Goal: Find specific page/section: Find specific page/section

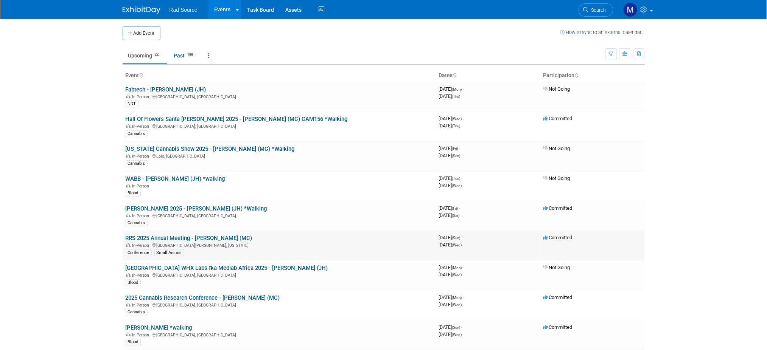
click at [212, 236] on link "RRS 2025 Annual Meeting - [PERSON_NAME] (MC)" at bounding box center [189, 238] width 127 height 7
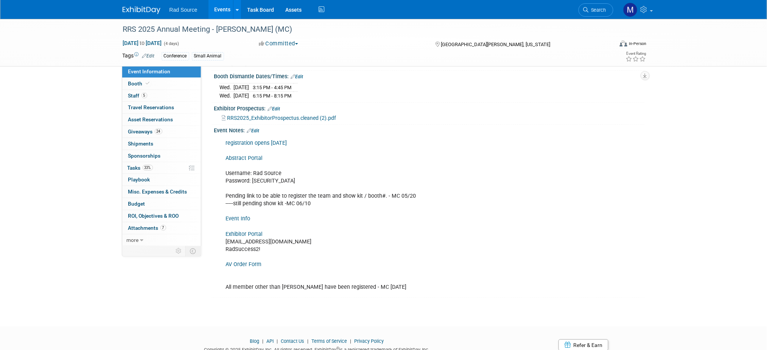
scroll to position [172, 0]
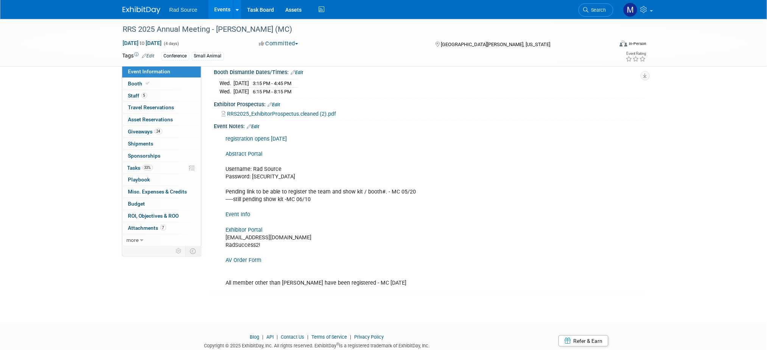
click at [239, 227] on link "Exhibitor Portal" at bounding box center [244, 230] width 37 height 6
click at [148, 10] on img at bounding box center [142, 10] width 38 height 8
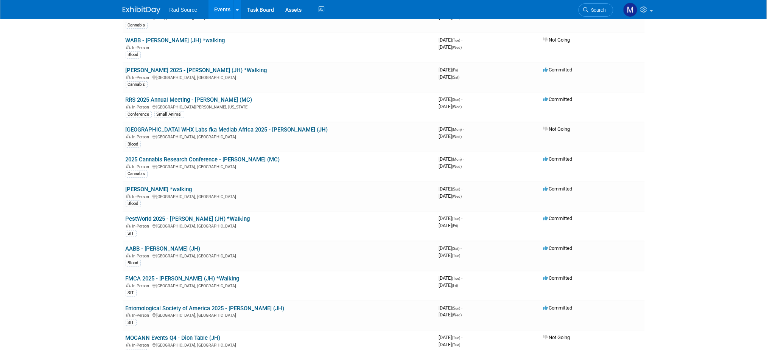
scroll to position [140, 0]
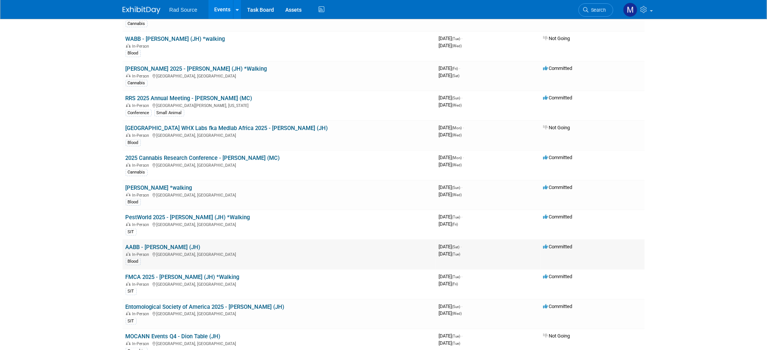
click at [156, 240] on td "AABB - Catherine (JH) In-Person San Diego, CA Blood" at bounding box center [279, 255] width 313 height 30
click at [160, 246] on link "AABB - [PERSON_NAME] (JH)" at bounding box center [163, 247] width 75 height 7
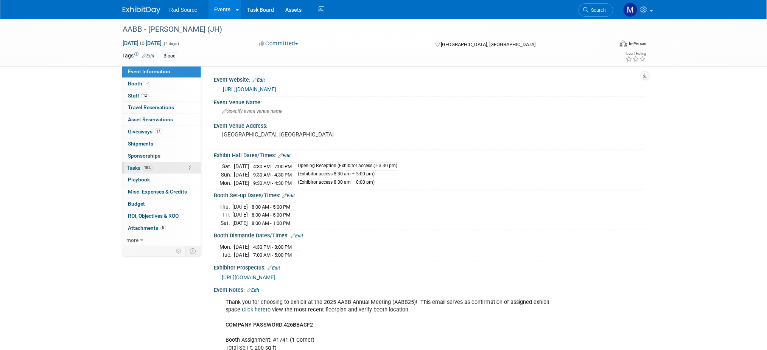
click at [161, 171] on link "18% Tasks 18%" at bounding box center [161, 168] width 79 height 12
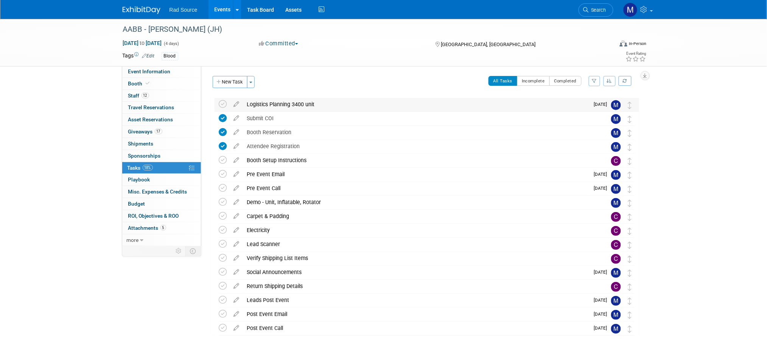
click at [305, 102] on div "Logistics Planning 3400 unit" at bounding box center [416, 104] width 346 height 13
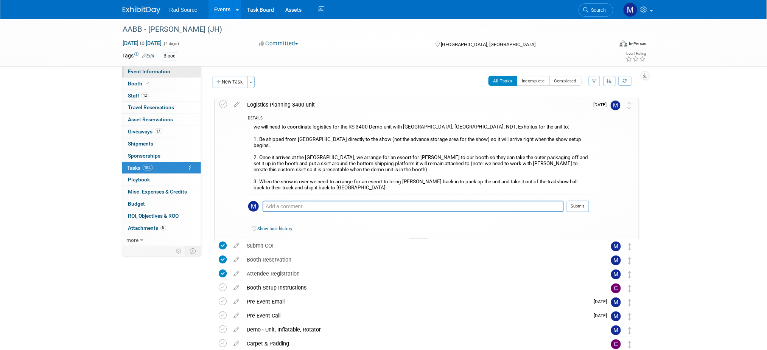
click at [170, 75] on link "Event Information" at bounding box center [161, 72] width 79 height 12
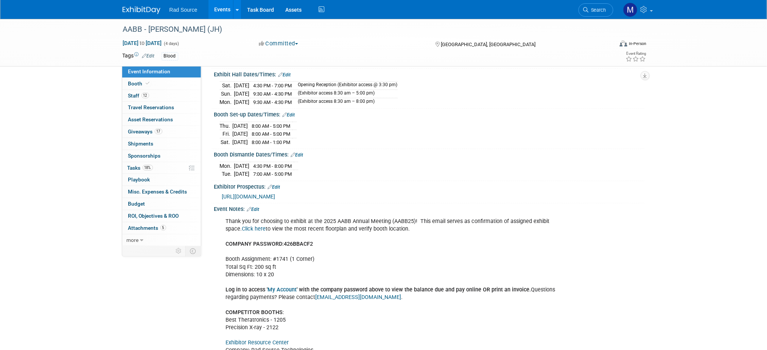
scroll to position [105, 0]
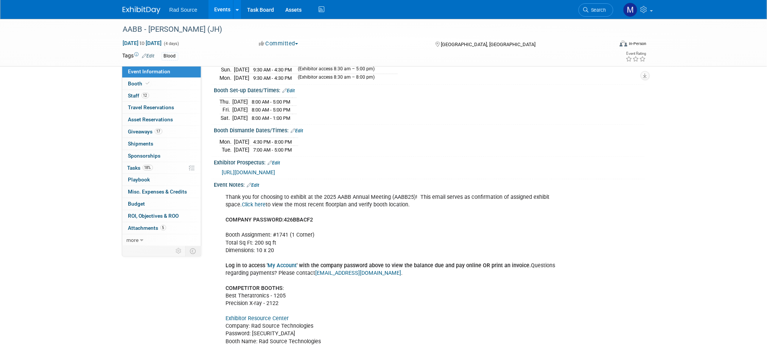
click at [143, 10] on img at bounding box center [142, 10] width 38 height 8
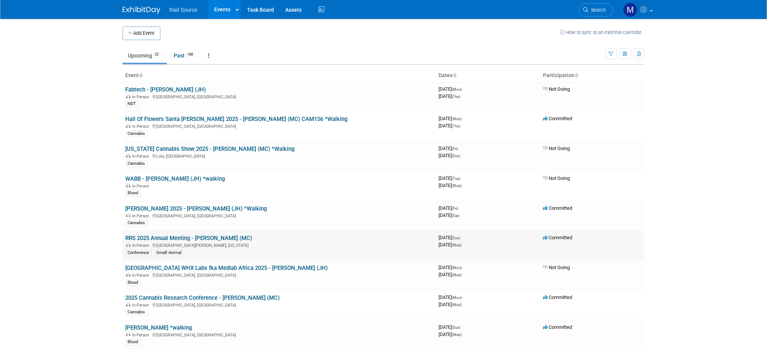
click at [207, 237] on link "RRS 2025 Annual Meeting - [PERSON_NAME] (MC)" at bounding box center [189, 238] width 127 height 7
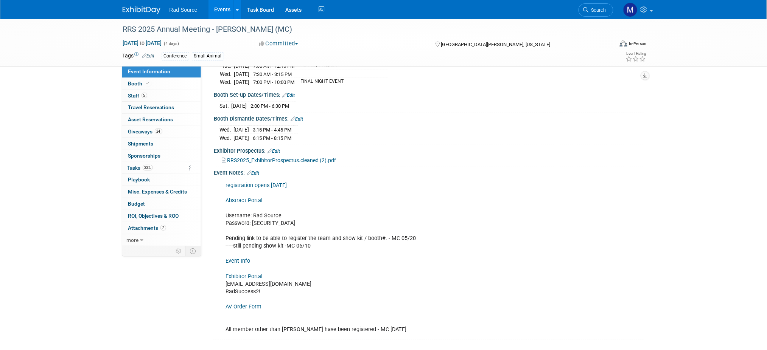
scroll to position [127, 0]
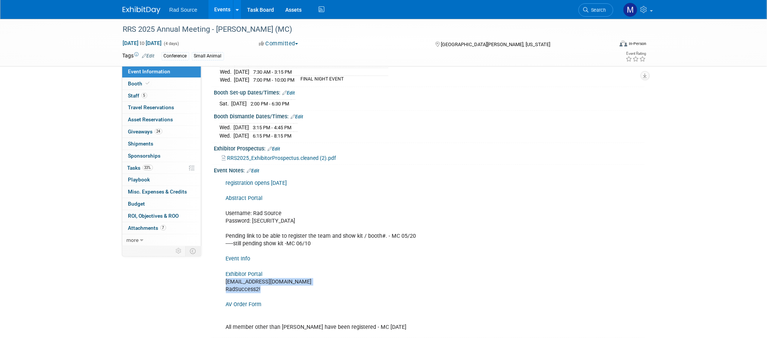
drag, startPoint x: 262, startPoint y: 288, endPoint x: 226, endPoint y: 281, distance: 36.7
click at [226, 281] on div "registration opens [DATE] Abstract Portal Username: Rad Source Password: [SECUR…" at bounding box center [391, 256] width 341 height 160
copy div "[EMAIL_ADDRESS][DOMAIN_NAME] RadSuccess2!"
click at [34, 191] on div "RRS 2025 Annual Meeting - [PERSON_NAME] (MC) [DATE] to [DATE] (4 days) [DATE] t…" at bounding box center [383, 122] width 767 height 462
